Goal: Information Seeking & Learning: Learn about a topic

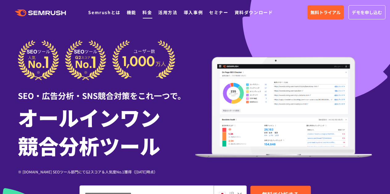
click at [144, 13] on link "料金" at bounding box center [147, 12] width 10 height 6
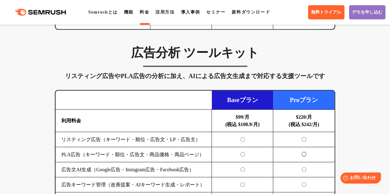
scroll to position [677, 0]
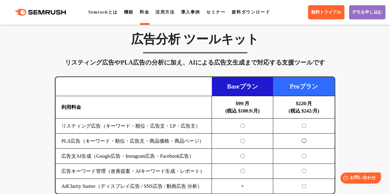
drag, startPoint x: 254, startPoint y: 128, endPoint x: 246, endPoint y: 127, distance: 8.4
click at [246, 127] on td "〇" at bounding box center [242, 126] width 61 height 15
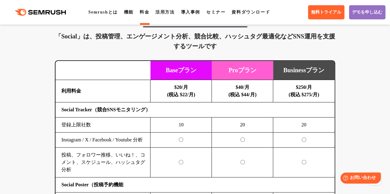
scroll to position [1318, 0]
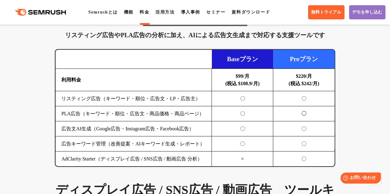
scroll to position [704, 0]
